Goal: Task Accomplishment & Management: Manage account settings

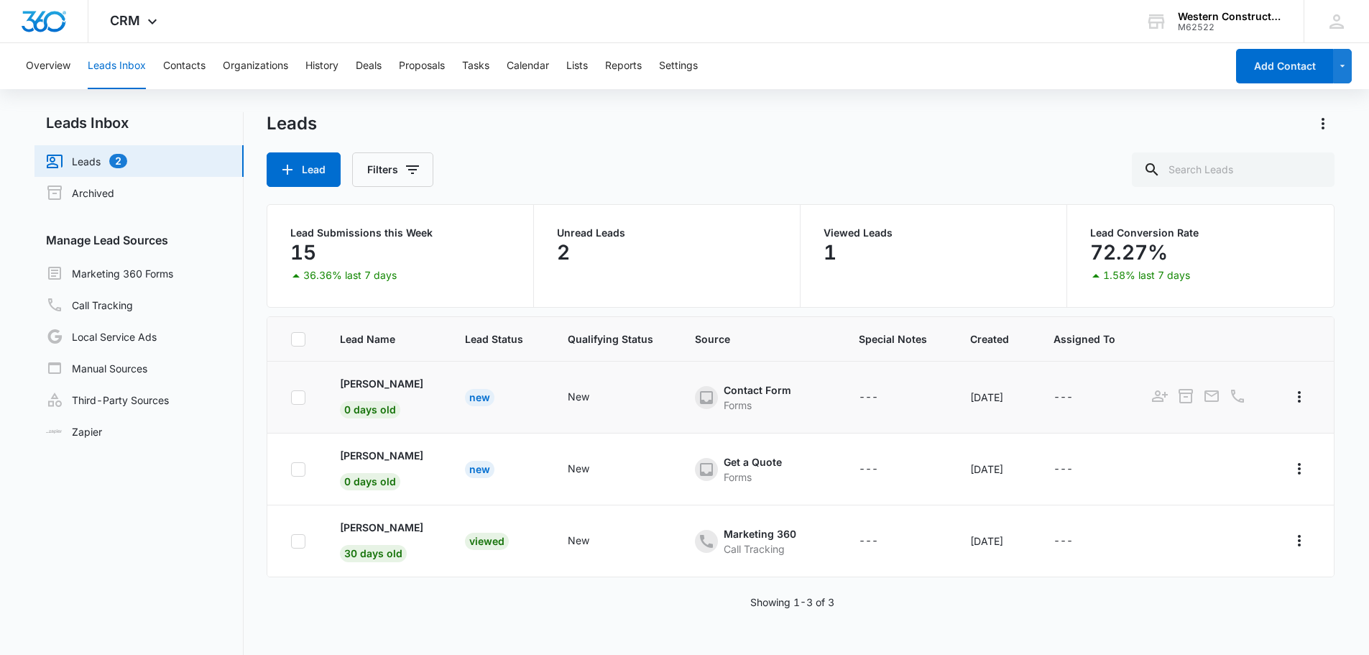
click at [371, 394] on td "[PERSON_NAME] 0 days old" at bounding box center [385, 398] width 125 height 72
click at [371, 385] on p "[PERSON_NAME]" at bounding box center [381, 383] width 83 height 15
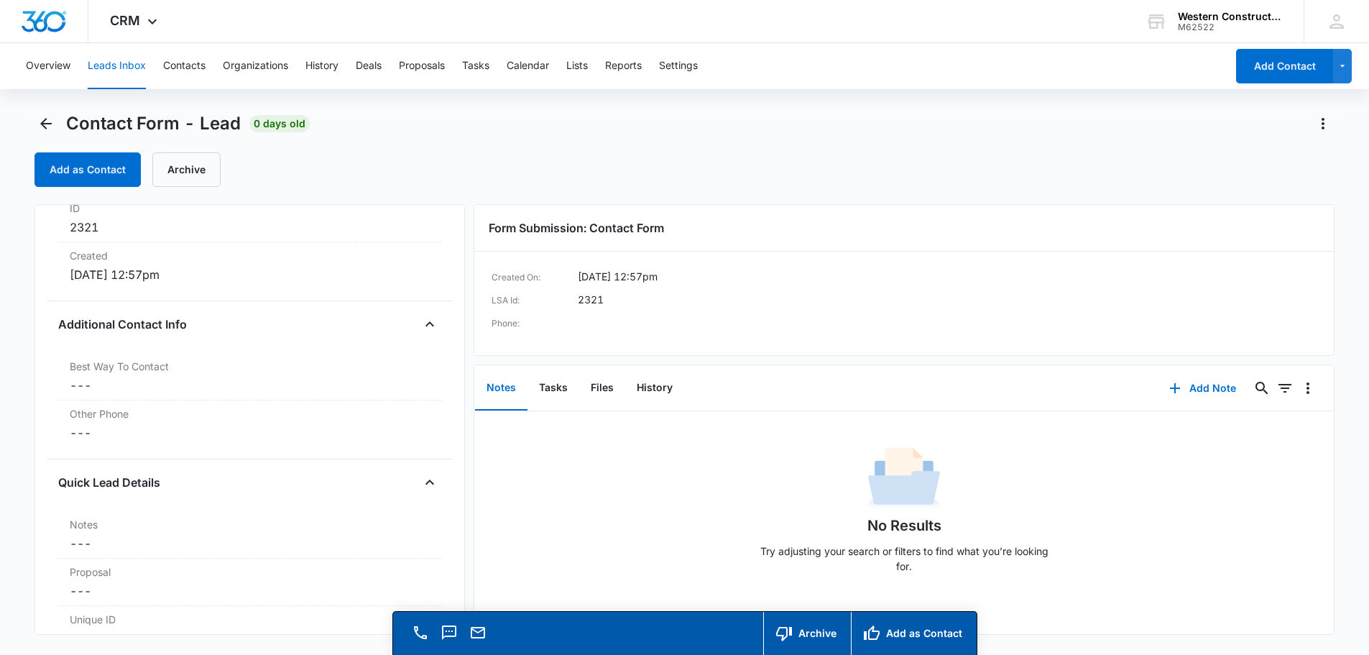
scroll to position [935, 0]
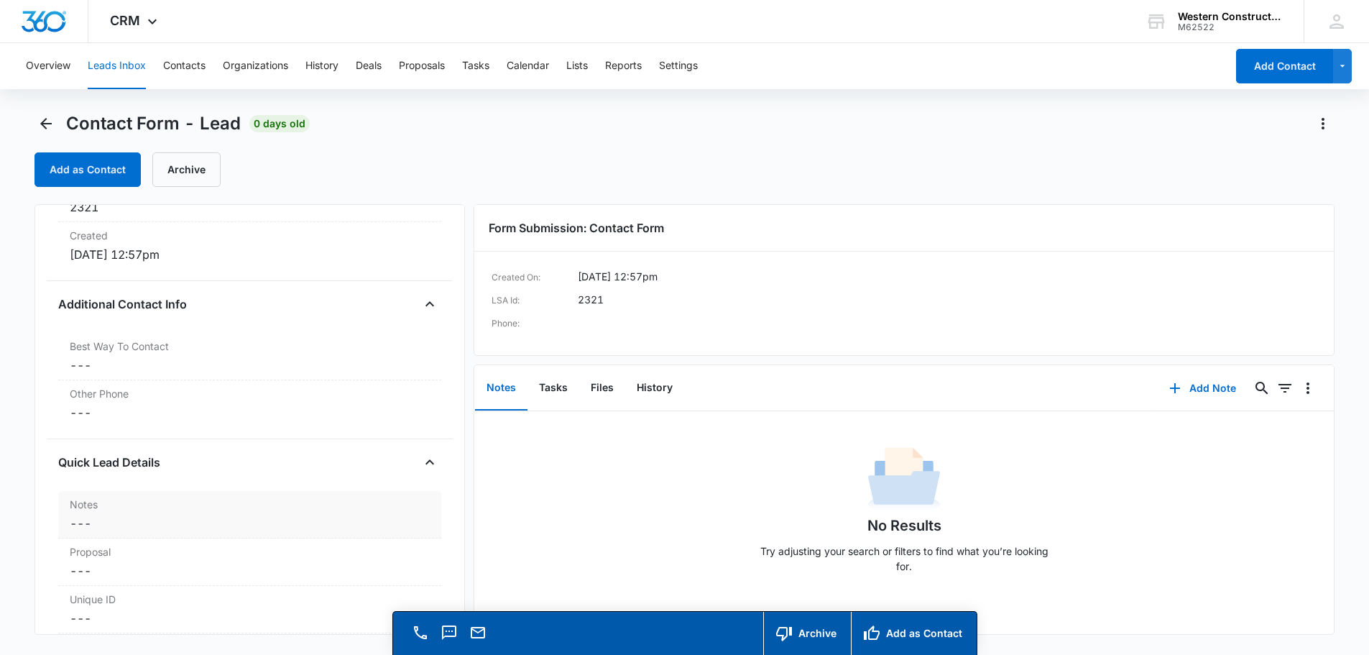
click at [93, 503] on label "Notes" at bounding box center [250, 504] width 360 height 15
click at [106, 549] on textarea "Notes" at bounding box center [250, 559] width 366 height 82
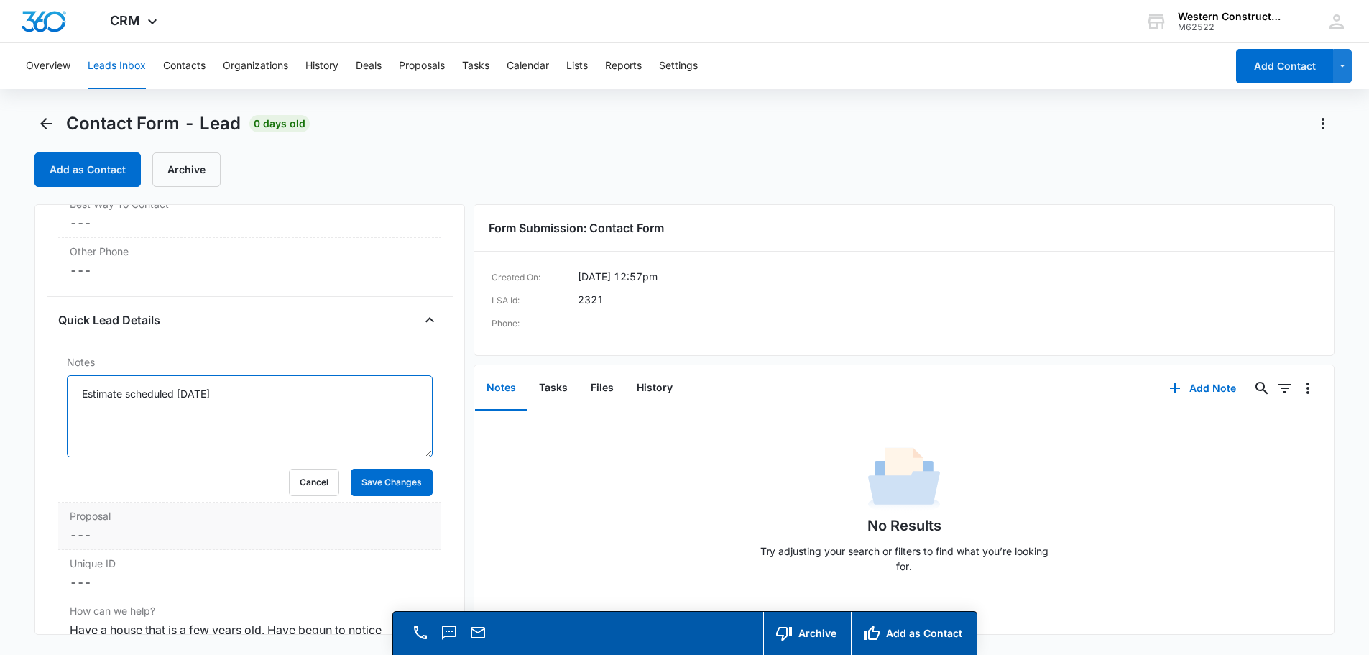
scroll to position [1078, 0]
type textarea "Estimate scheduled [DATE]"
click at [384, 482] on button "Save Changes" at bounding box center [392, 480] width 82 height 27
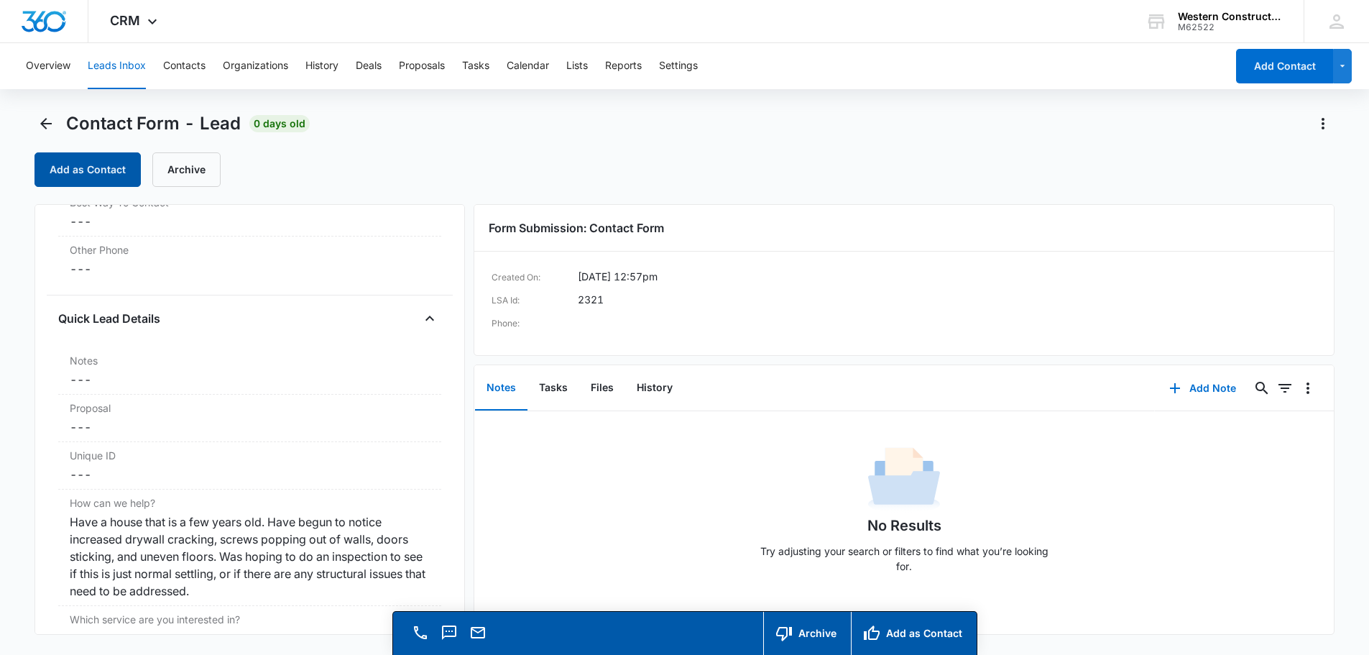
click at [108, 165] on button "Add as Contact" at bounding box center [88, 169] width 106 height 35
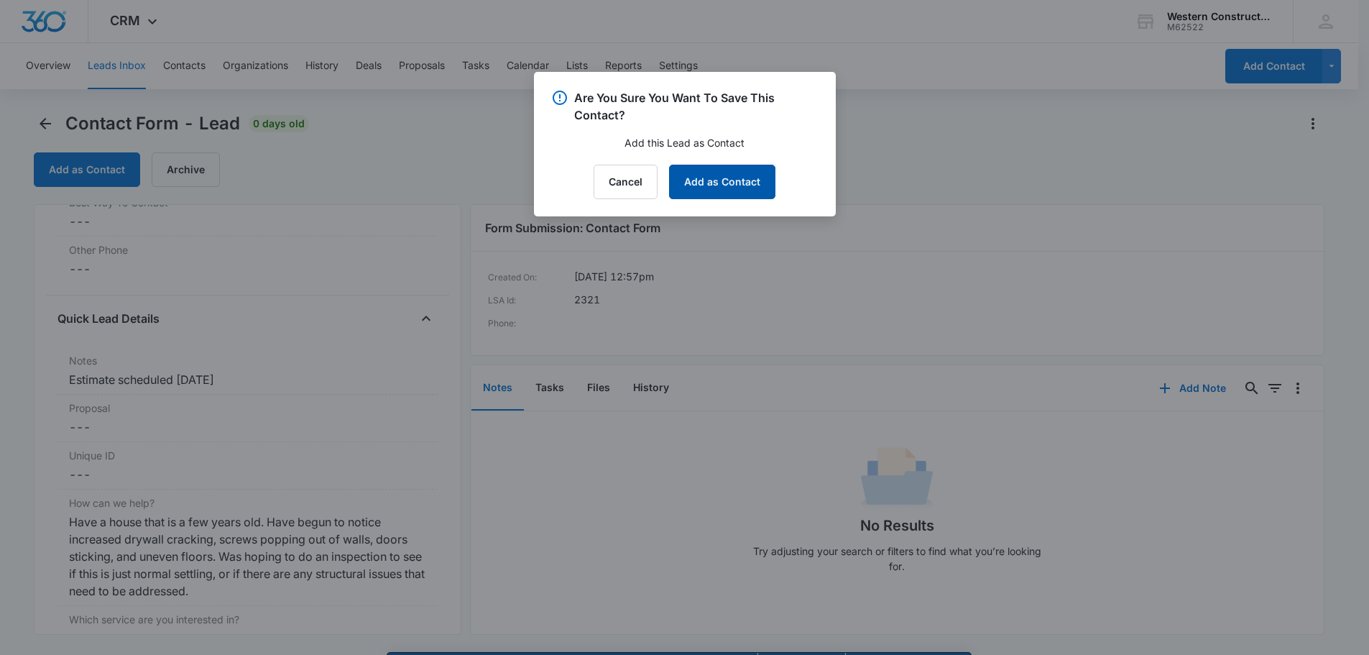
click at [743, 185] on button "Add as Contact" at bounding box center [722, 182] width 106 height 35
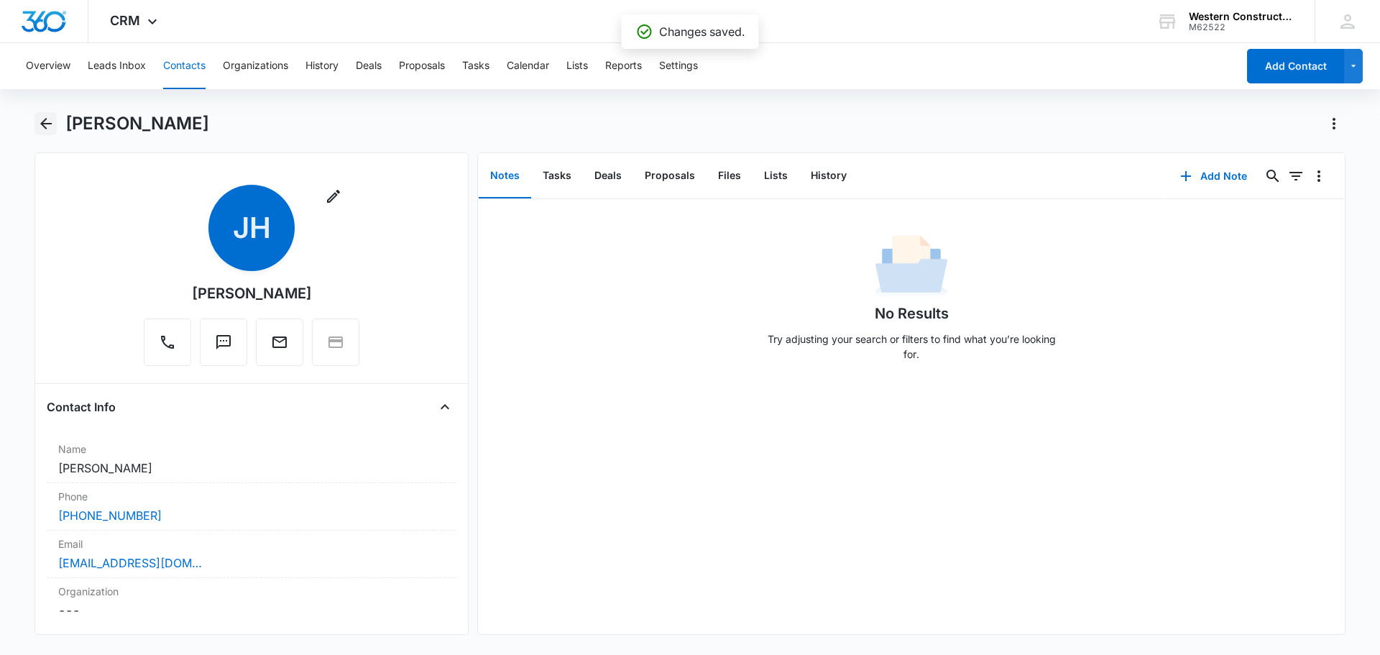
click at [40, 127] on icon "Back" at bounding box center [45, 123] width 17 height 17
